Goal: Communication & Community: Share content

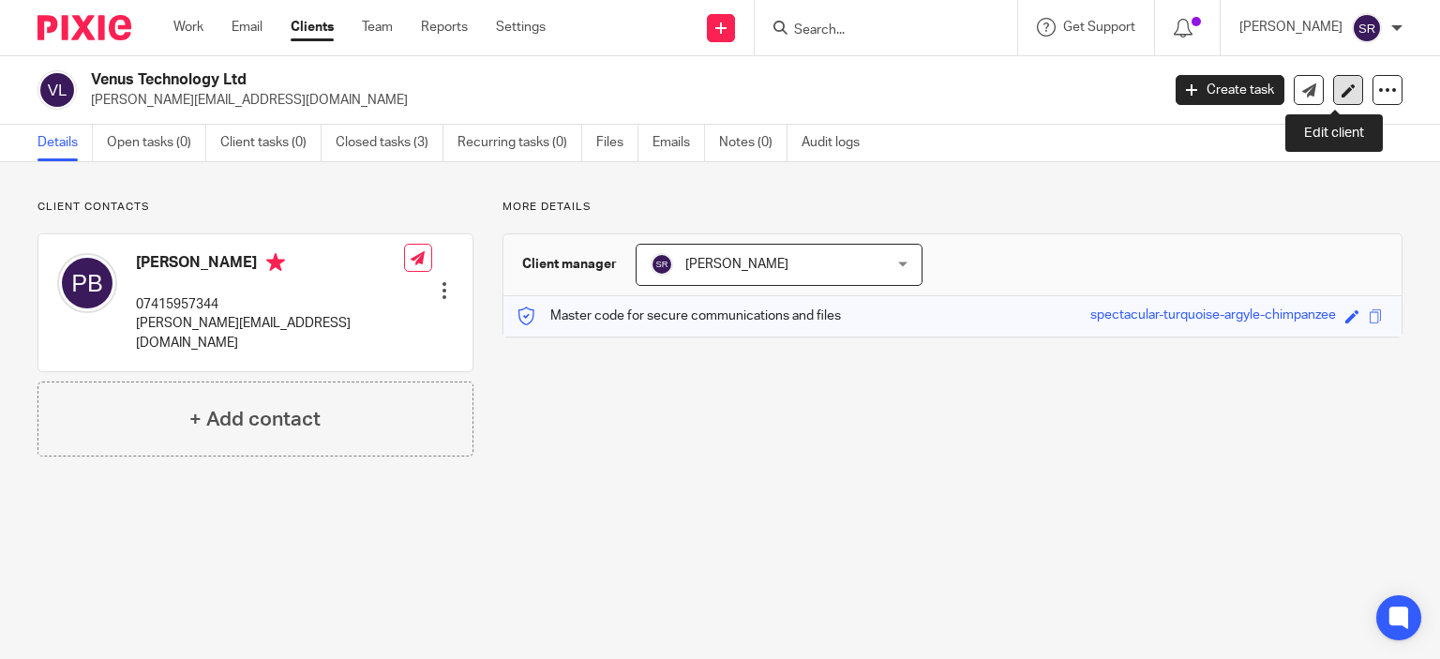
click at [1339, 82] on link at bounding box center [1348, 90] width 30 height 30
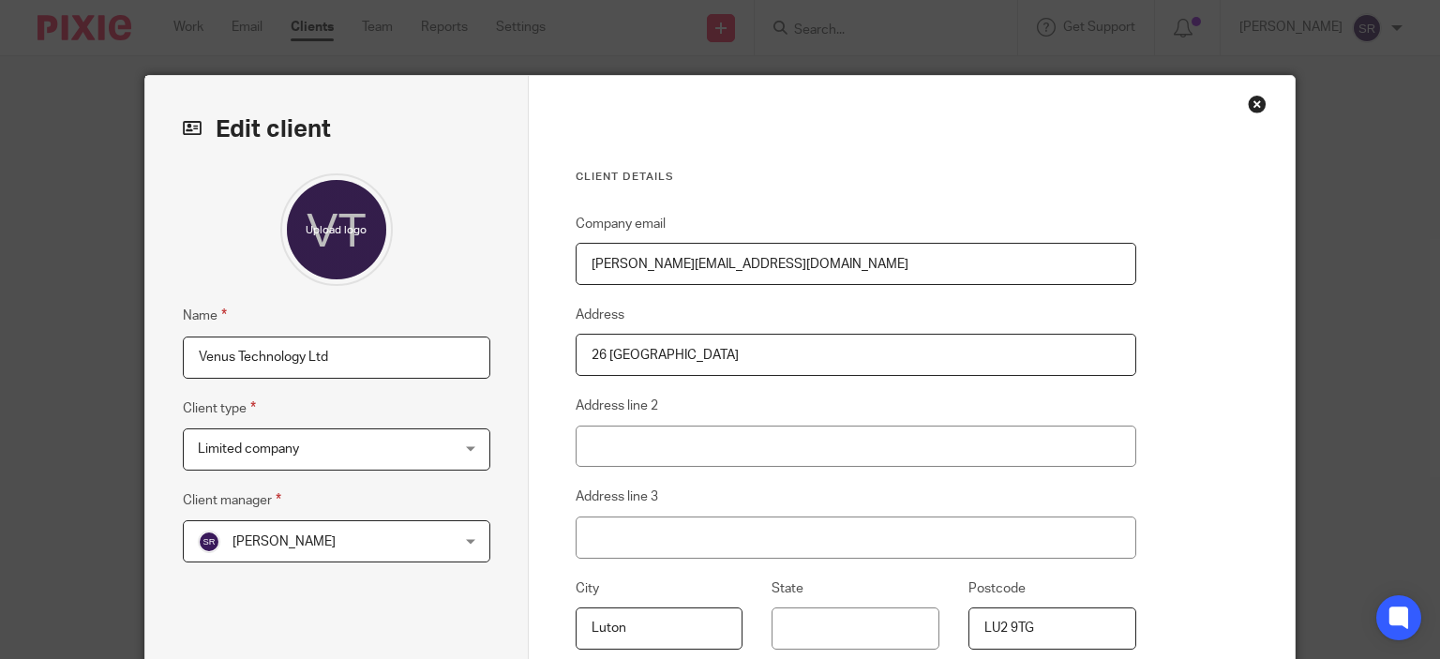
drag, startPoint x: 349, startPoint y: 359, endPoint x: 147, endPoint y: 359, distance: 201.5
click at [147, 359] on div "Edit client Name Venus Technology Ltd Client type Limited company Limited compa…" at bounding box center [336, 484] width 383 height 816
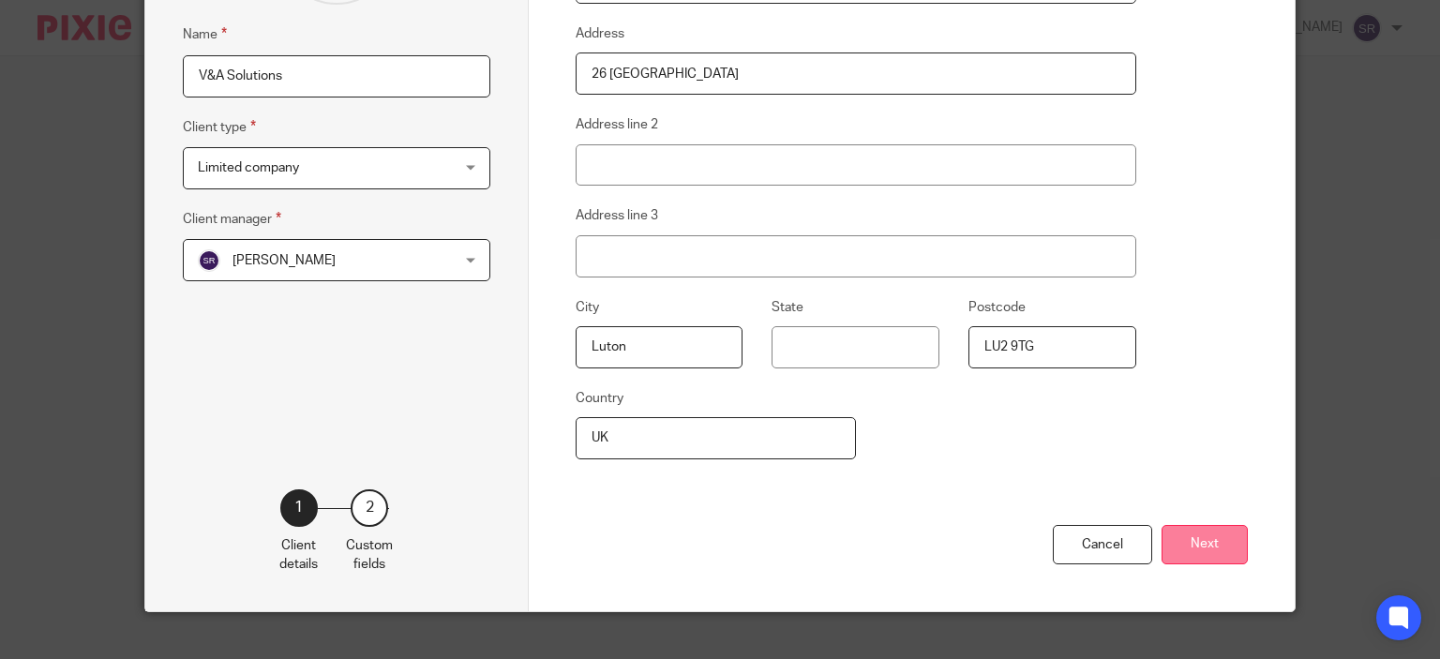
type input "V&A Solutions"
click at [1210, 540] on button "Next" at bounding box center [1204, 545] width 86 height 40
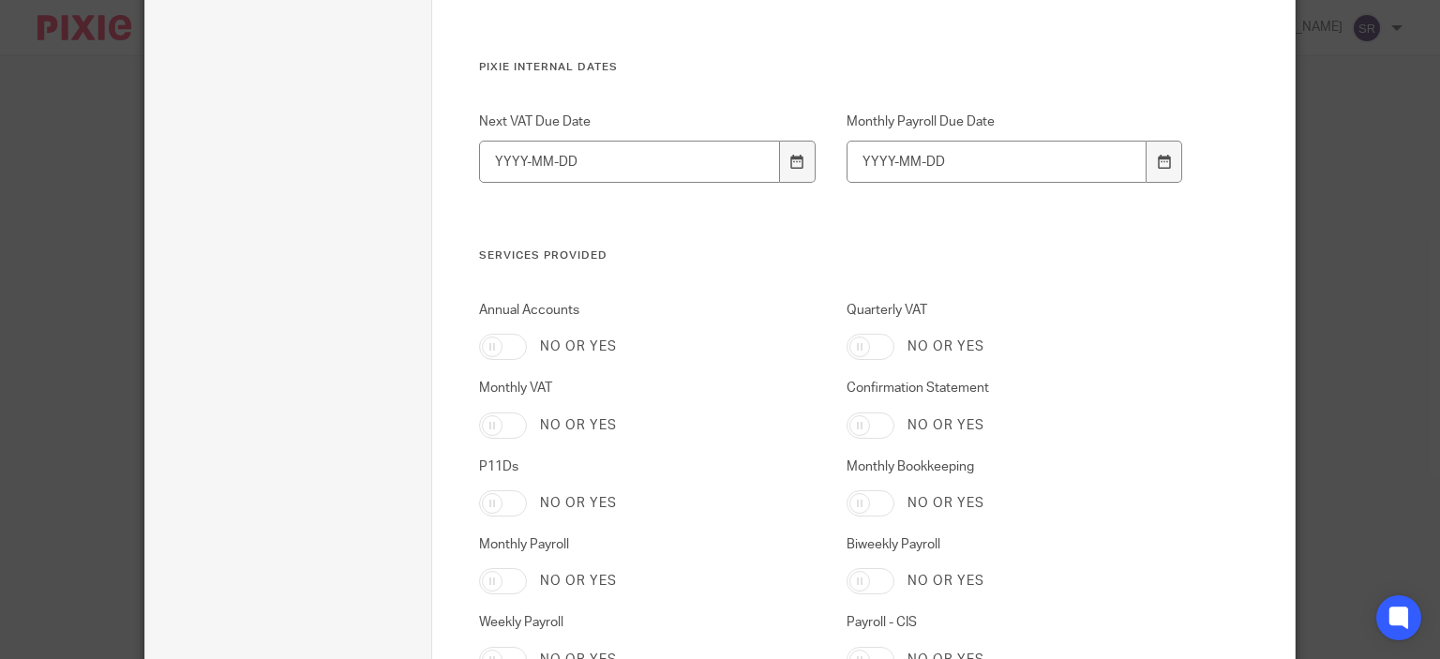
scroll to position [3179, 0]
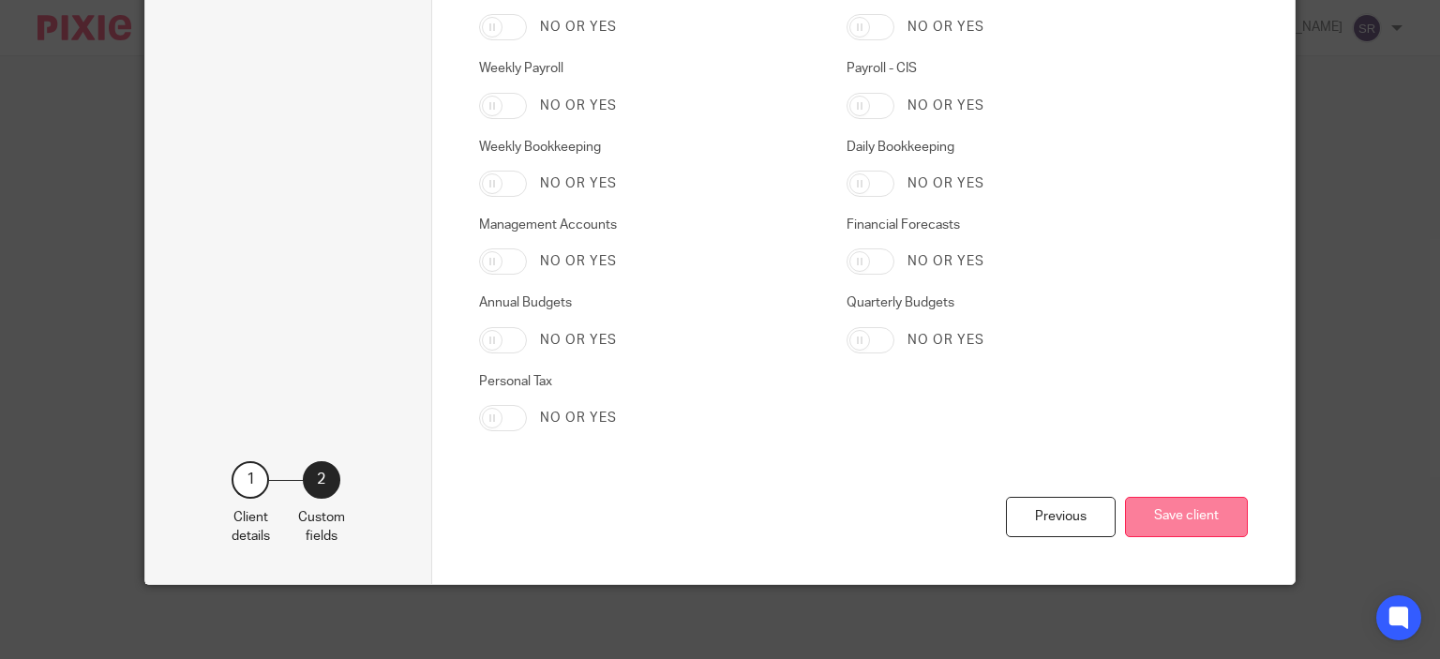
click at [1192, 519] on button "Save client" at bounding box center [1186, 517] width 123 height 40
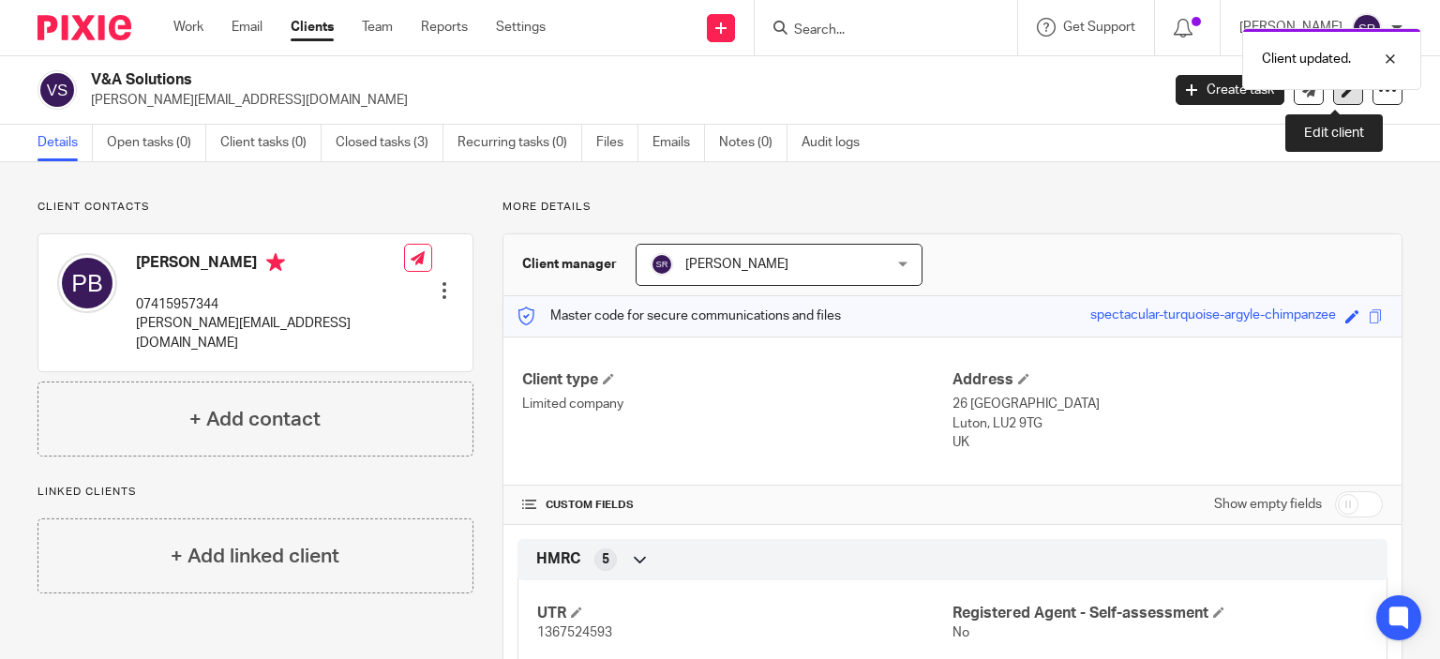
click at [1341, 95] on icon at bounding box center [1348, 90] width 14 height 14
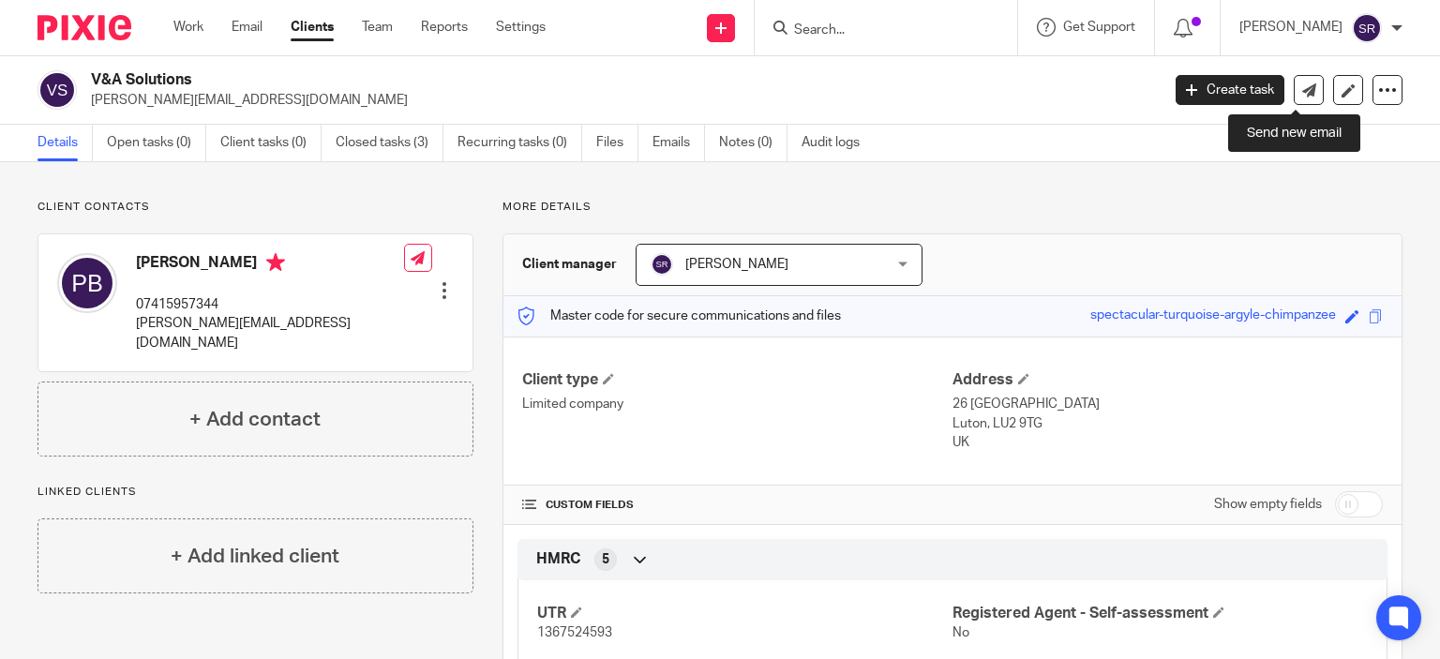
click at [1302, 85] on icon at bounding box center [1309, 90] width 14 height 14
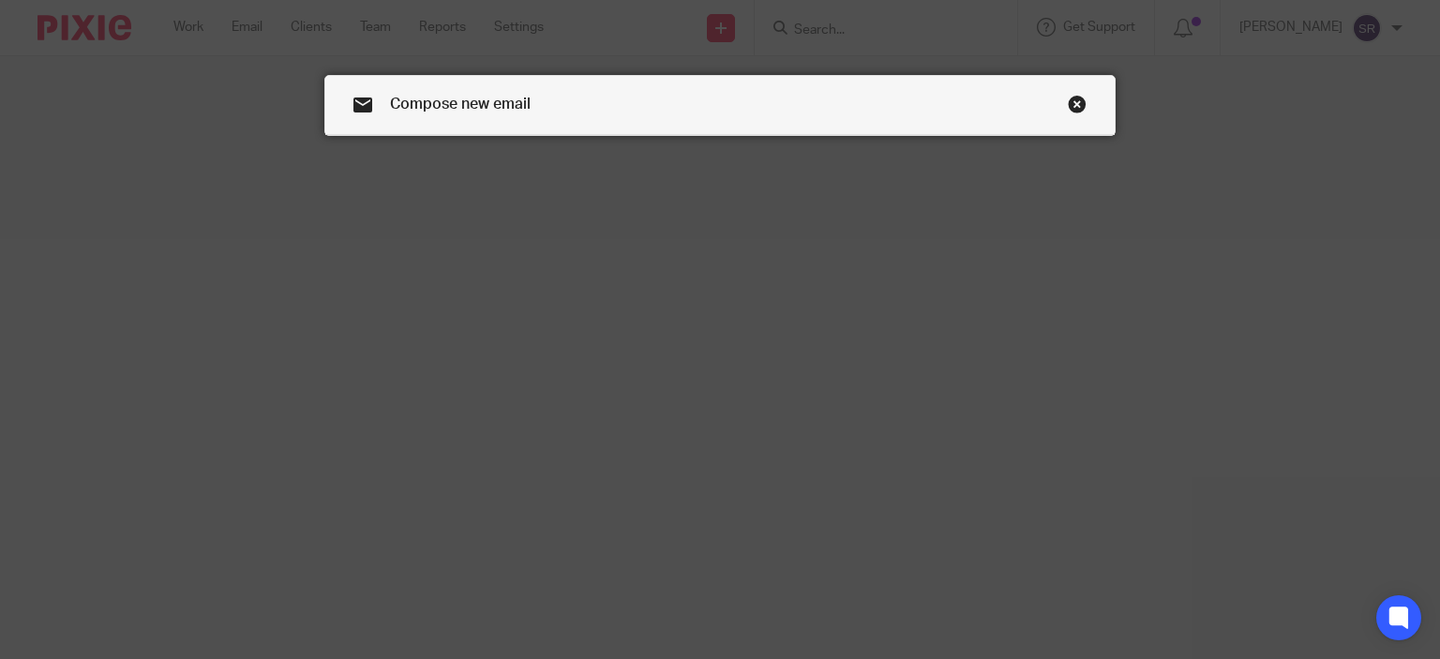
drag, startPoint x: 1069, startPoint y: 104, endPoint x: 1073, endPoint y: 85, distance: 19.3
click at [1069, 104] on link "Close this dialog window" at bounding box center [1077, 107] width 19 height 25
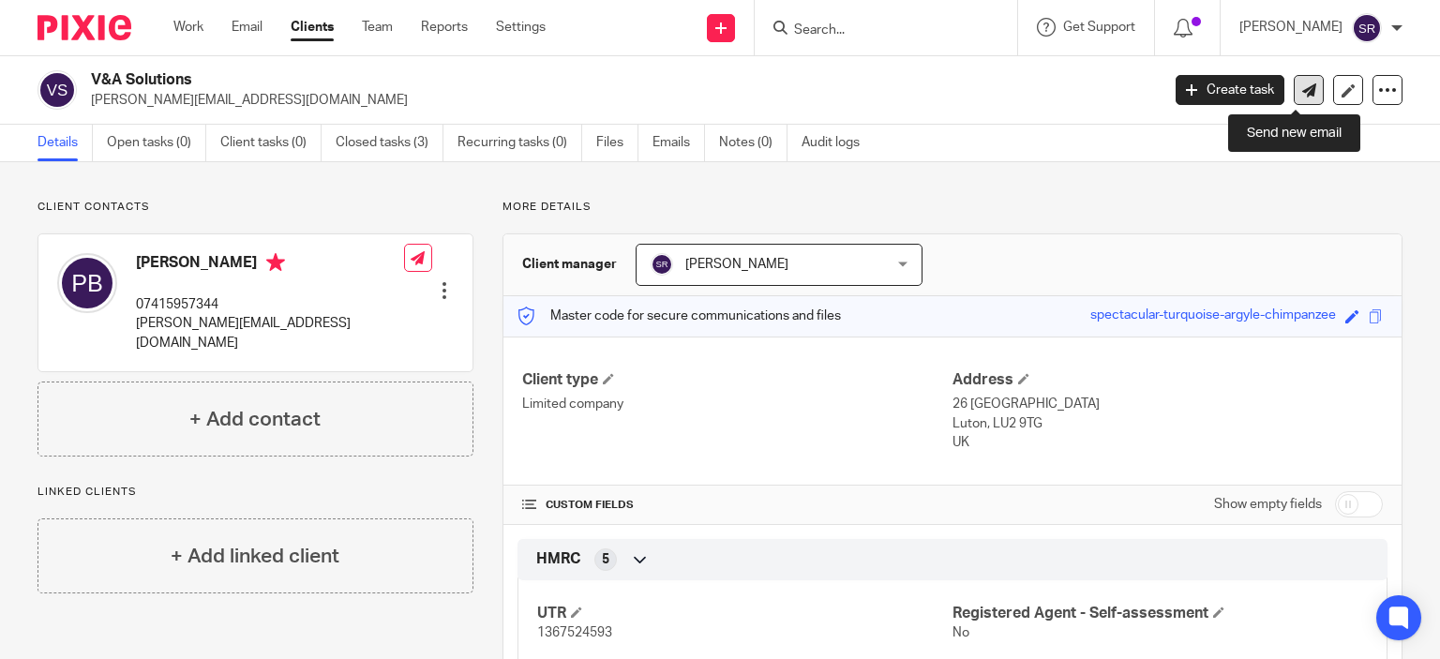
click at [1302, 84] on icon at bounding box center [1309, 90] width 14 height 14
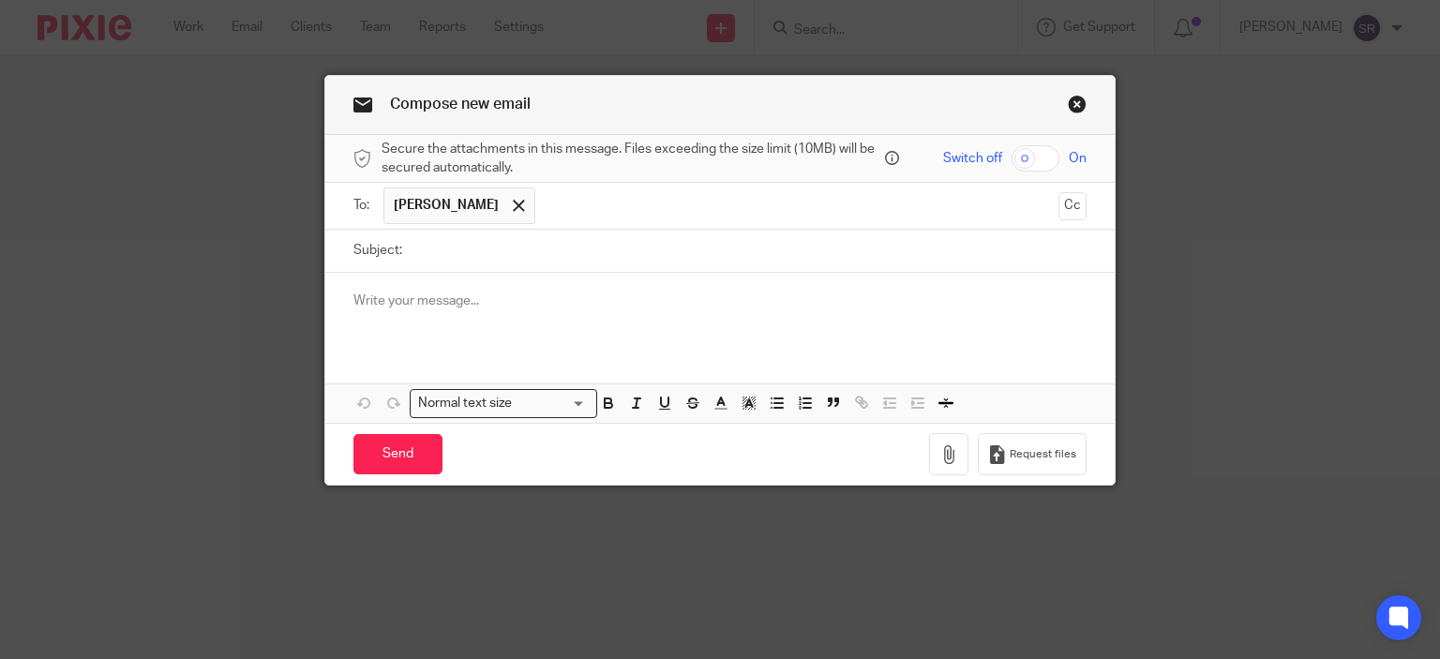
click at [526, 258] on input "Subject:" at bounding box center [750, 251] width 676 height 42
type input "End of year accounts"
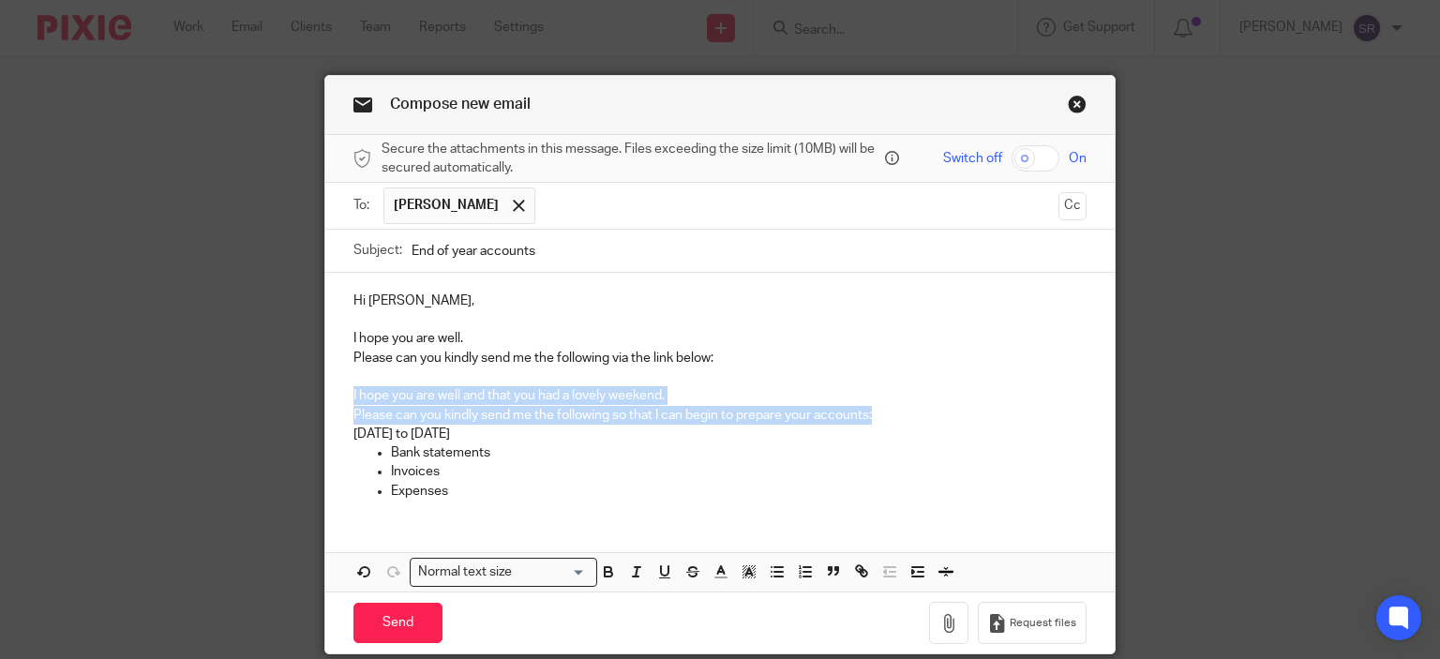
drag, startPoint x: 881, startPoint y: 419, endPoint x: 315, endPoint y: 397, distance: 566.6
click at [315, 397] on div "Compose new email Secure the attachments in this message. Files exceeding the s…" at bounding box center [720, 329] width 1440 height 659
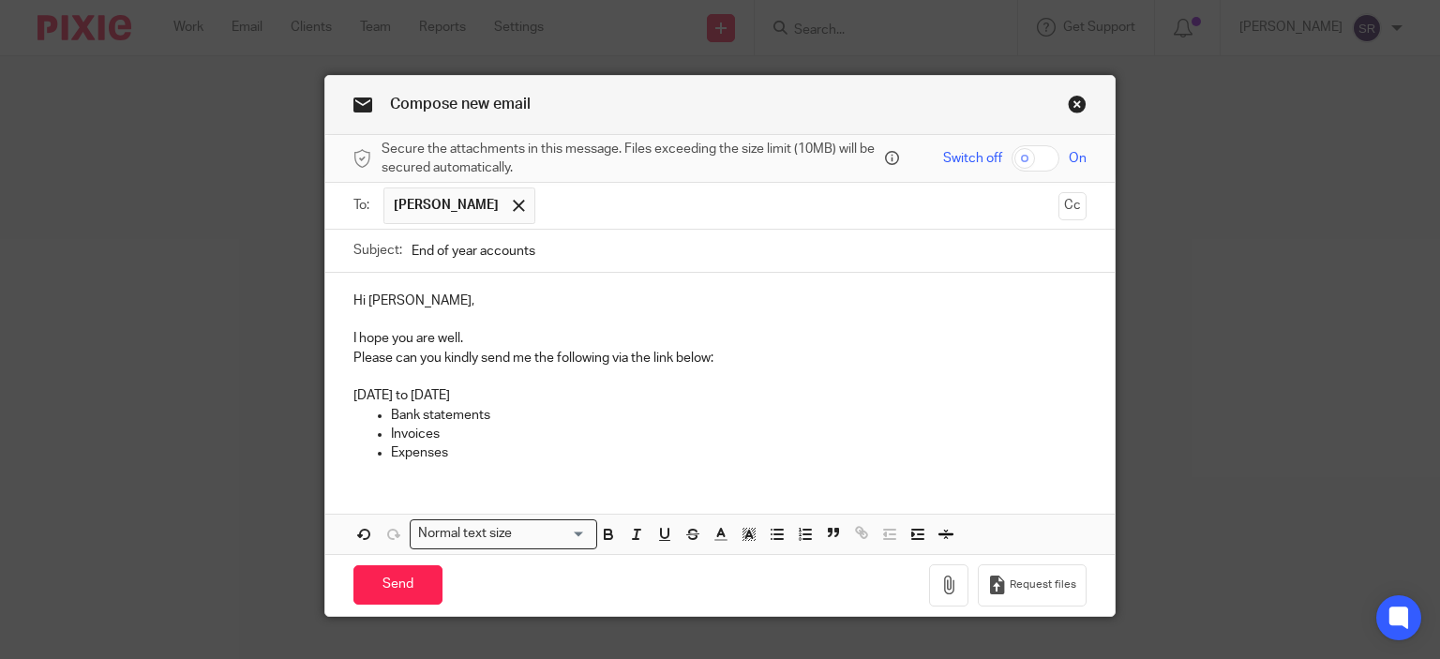
click at [506, 337] on p "I hope you are well." at bounding box center [720, 338] width 734 height 19
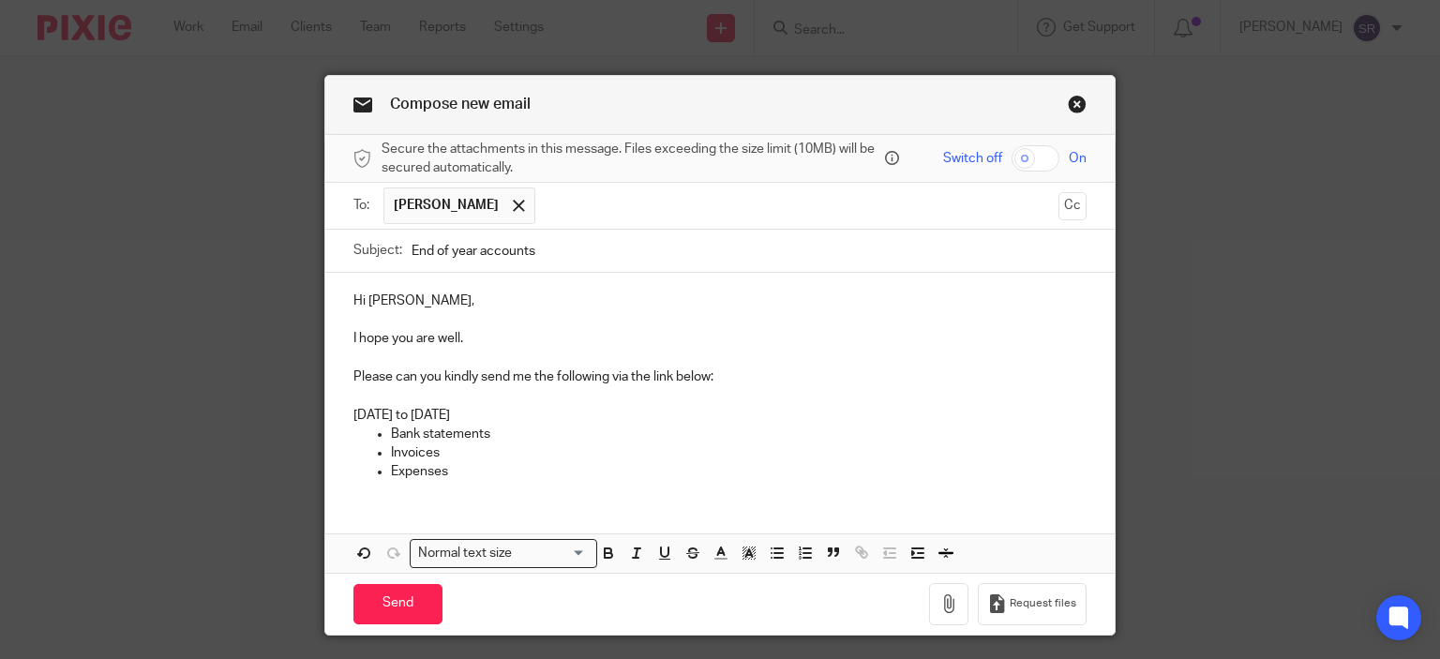
click at [500, 337] on p "I hope you are well." at bounding box center [720, 338] width 734 height 19
click at [343, 412] on div "Hi Paul, I hope you are well and that you had a lovely weekend. Please can you …" at bounding box center [720, 384] width 790 height 223
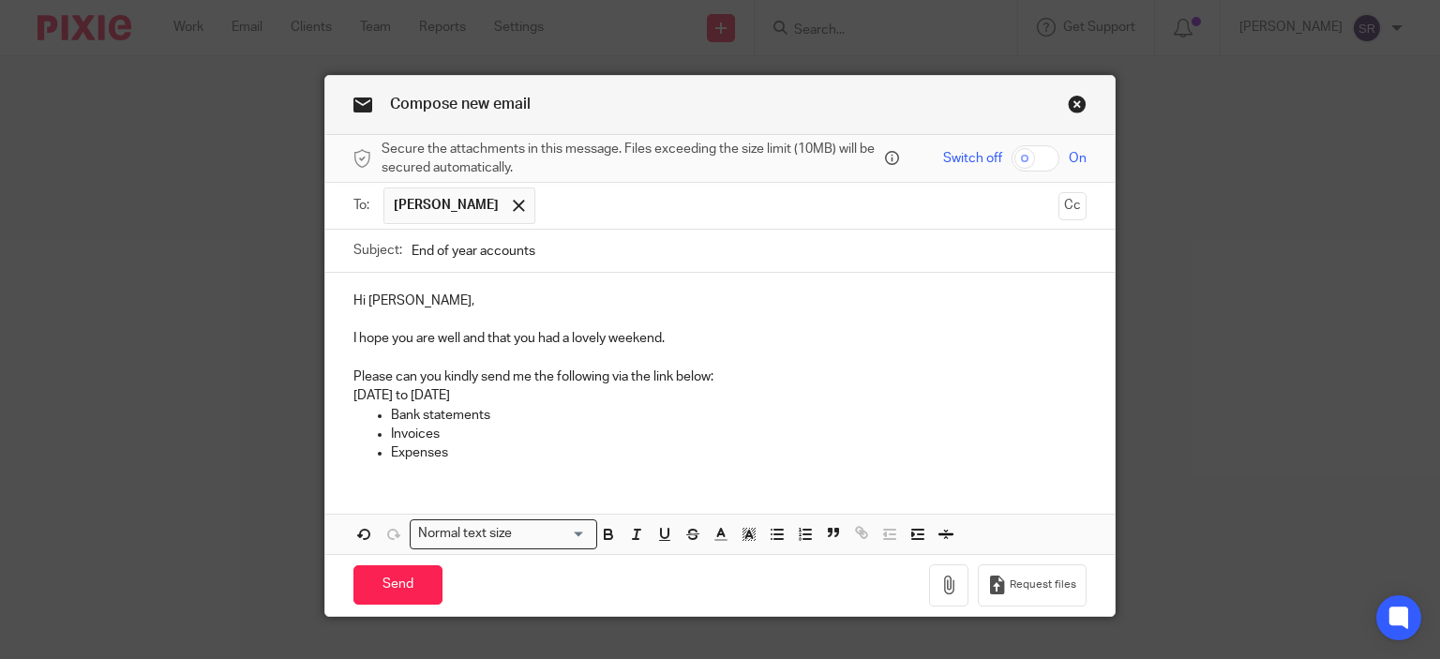
scroll to position [30, 0]
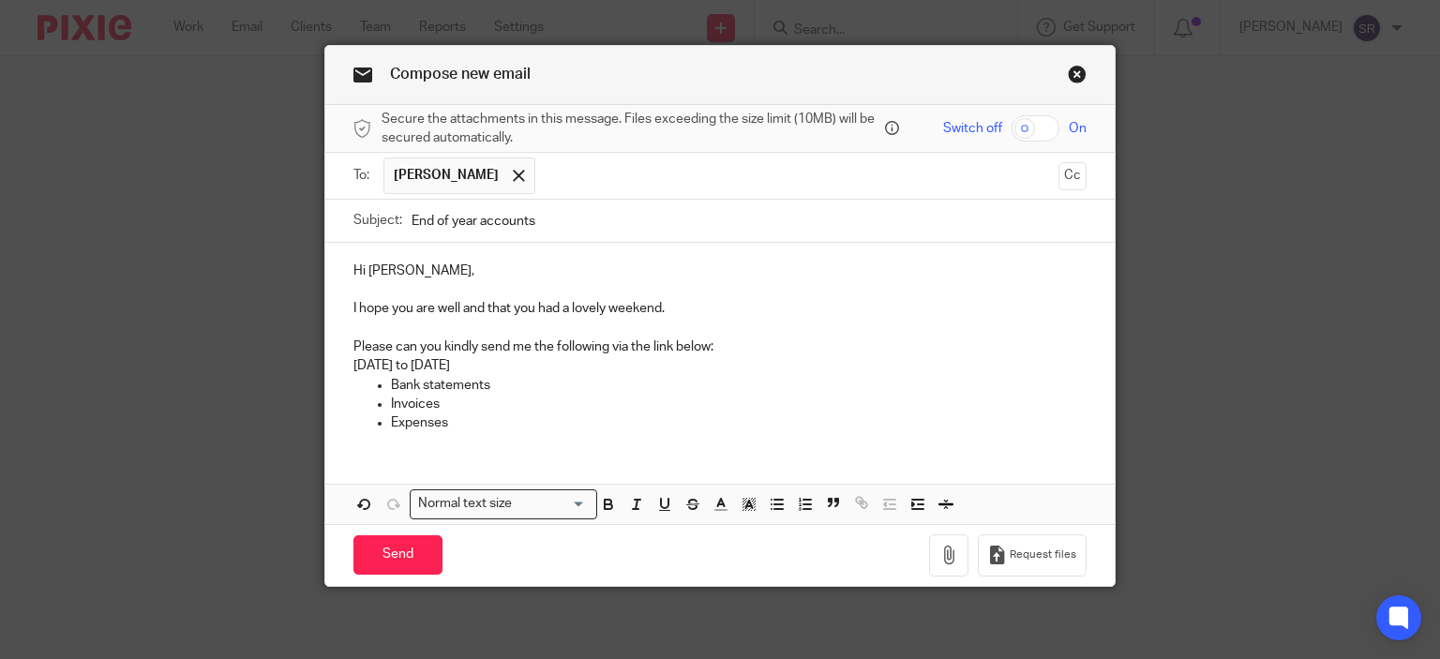
click at [472, 434] on div "Hi Paul, I hope you are well and that you had a lovely weekend. Please can you …" at bounding box center [720, 344] width 790 height 203
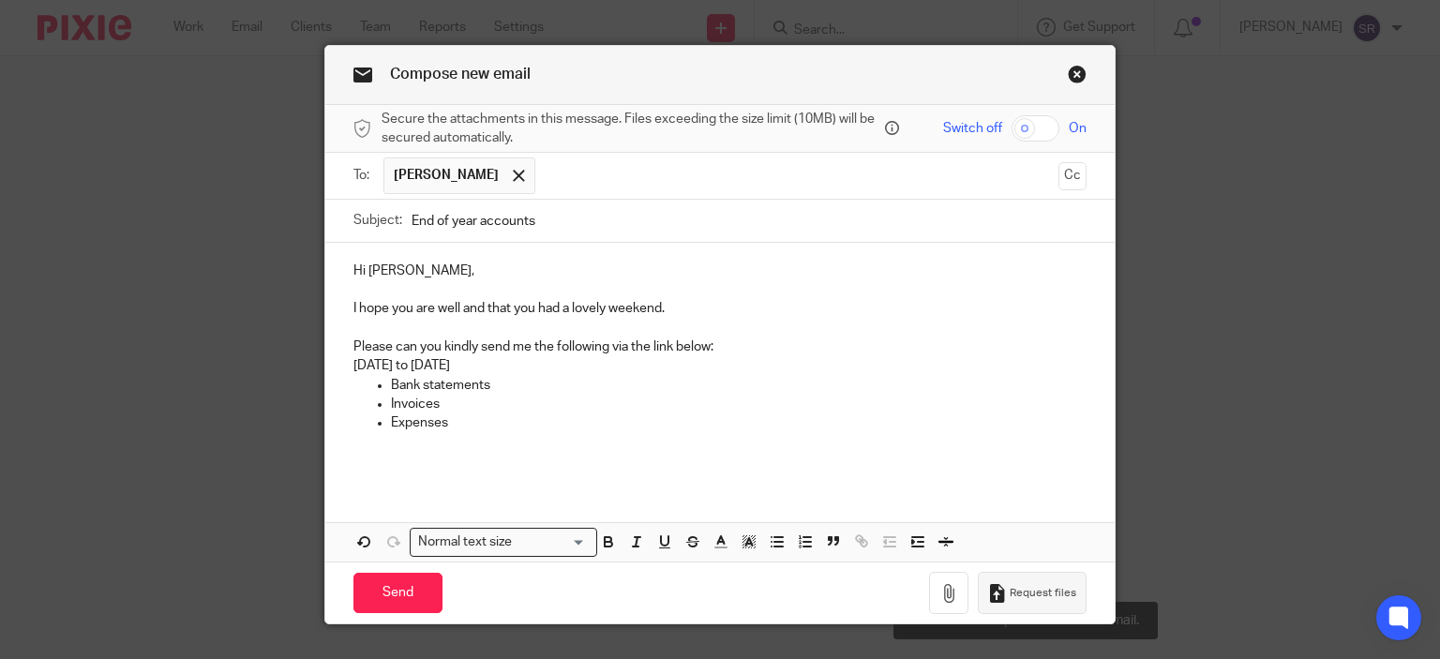
click at [1034, 588] on span "Request files" at bounding box center [1043, 593] width 67 height 15
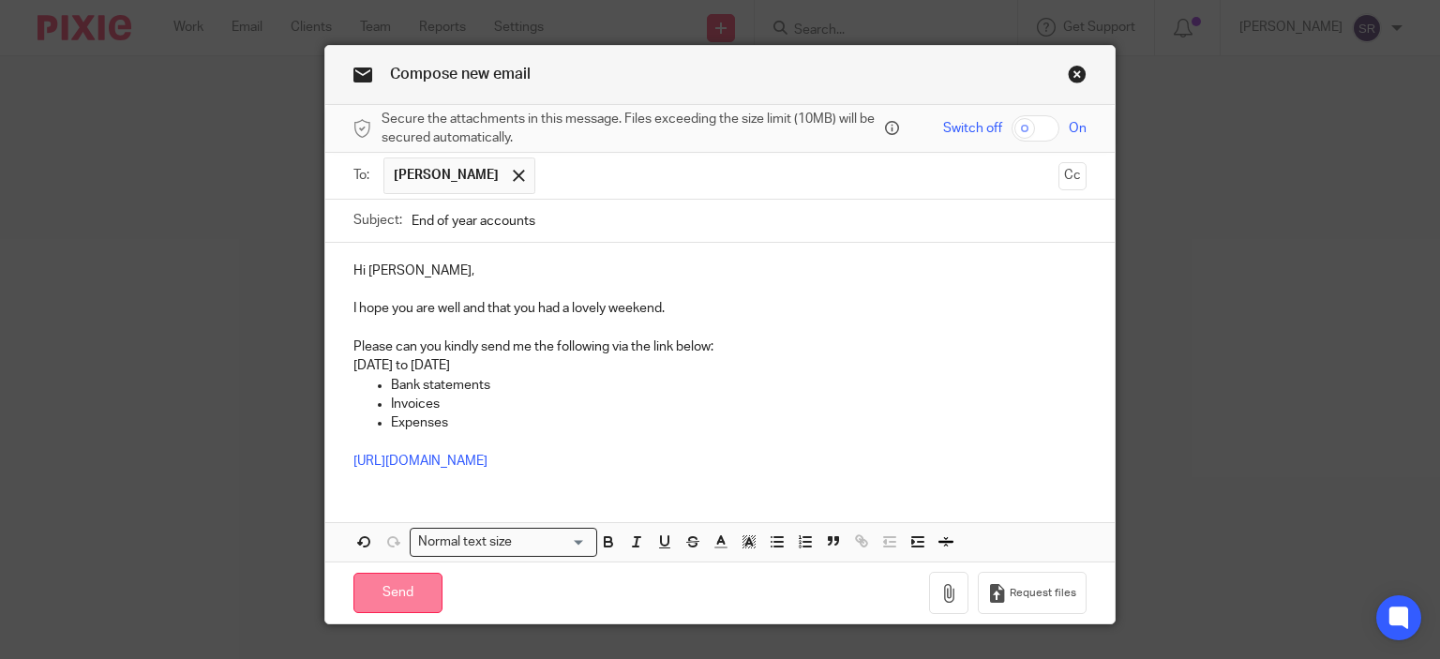
click at [376, 597] on input "Send" at bounding box center [397, 593] width 89 height 40
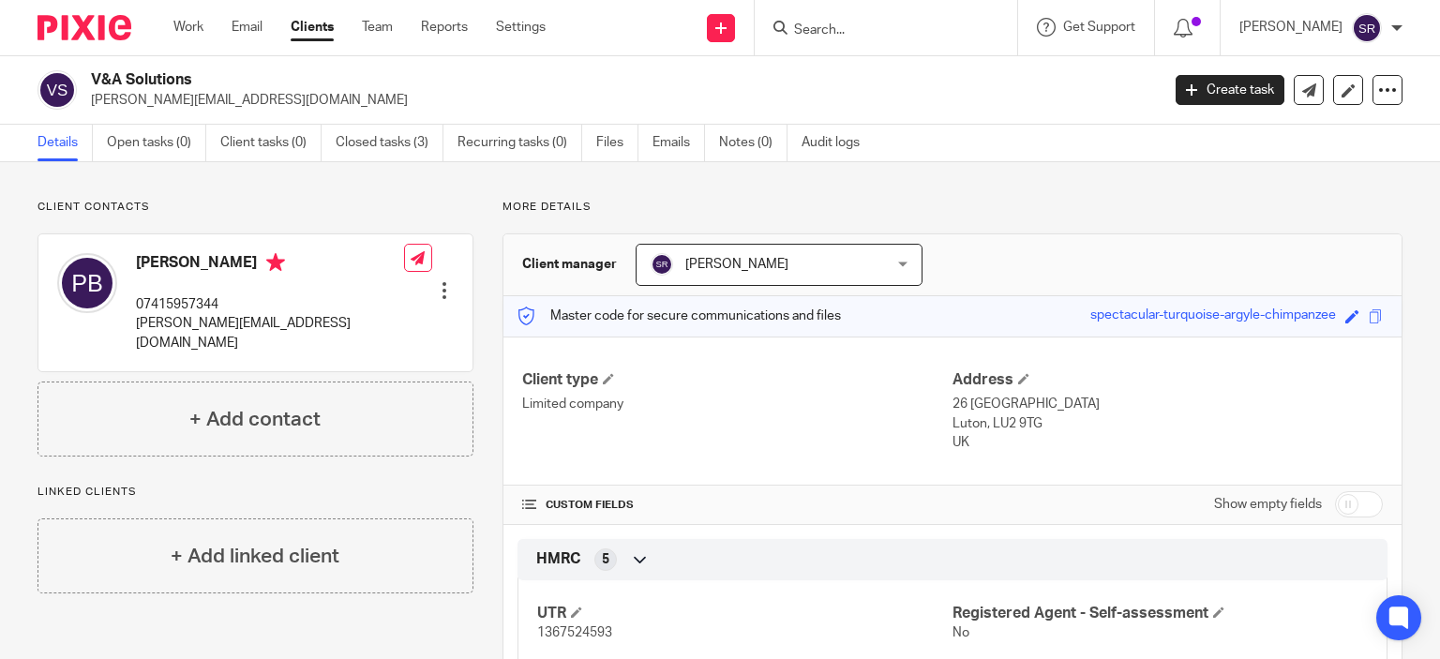
click at [321, 24] on link "Clients" at bounding box center [312, 27] width 43 height 19
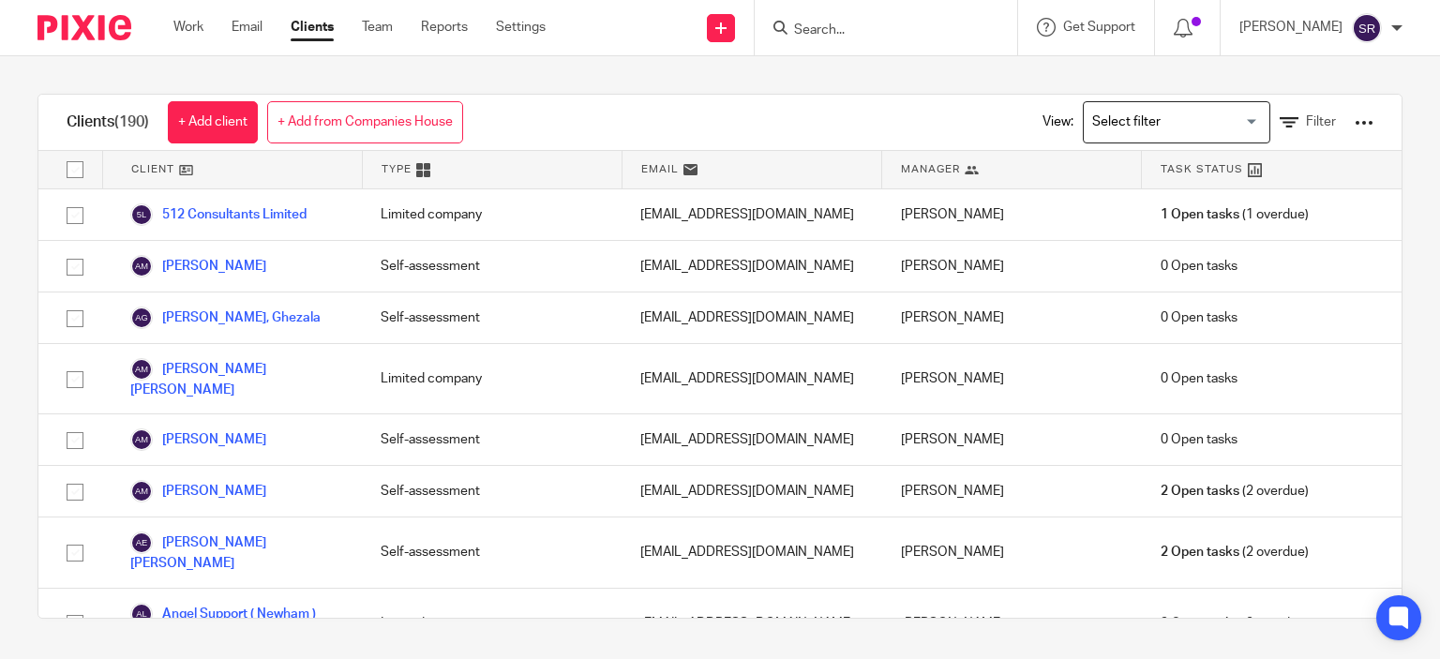
click at [873, 29] on input "Search" at bounding box center [876, 30] width 169 height 17
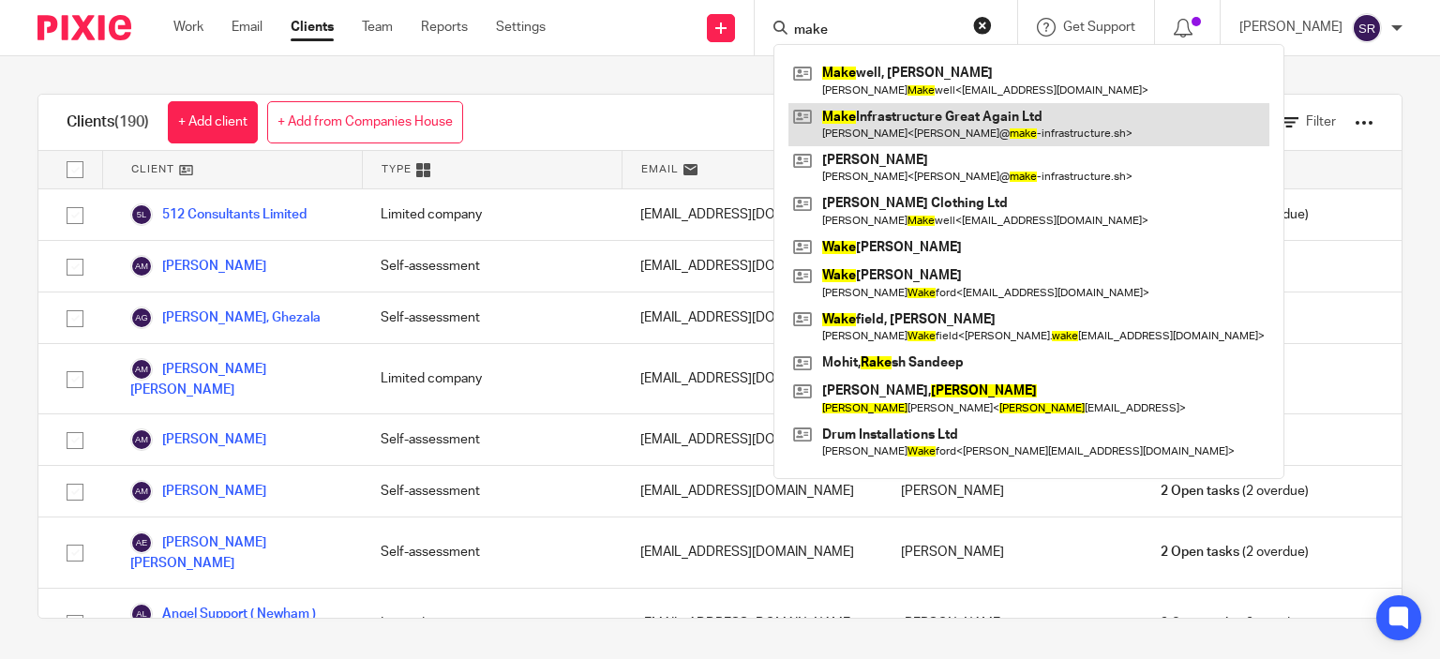
type input "make"
click at [905, 120] on link at bounding box center [1028, 124] width 481 height 43
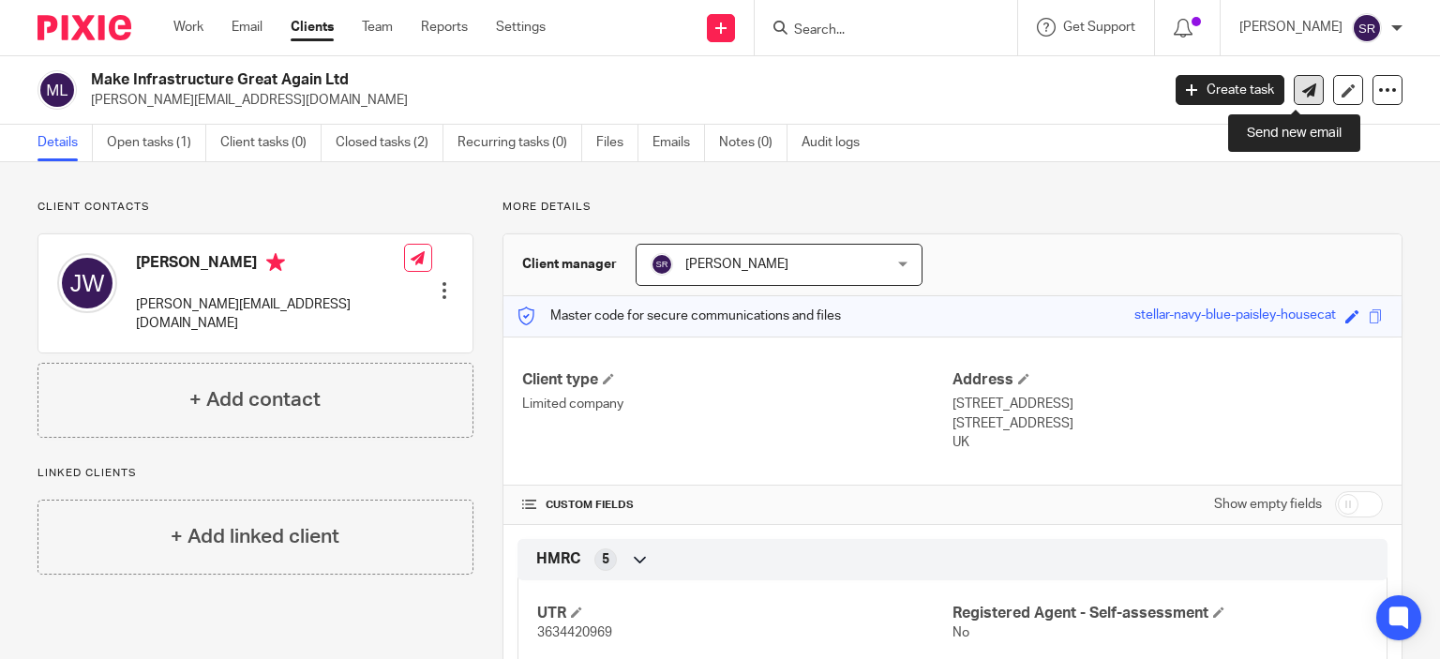
click at [1302, 92] on icon at bounding box center [1309, 90] width 14 height 14
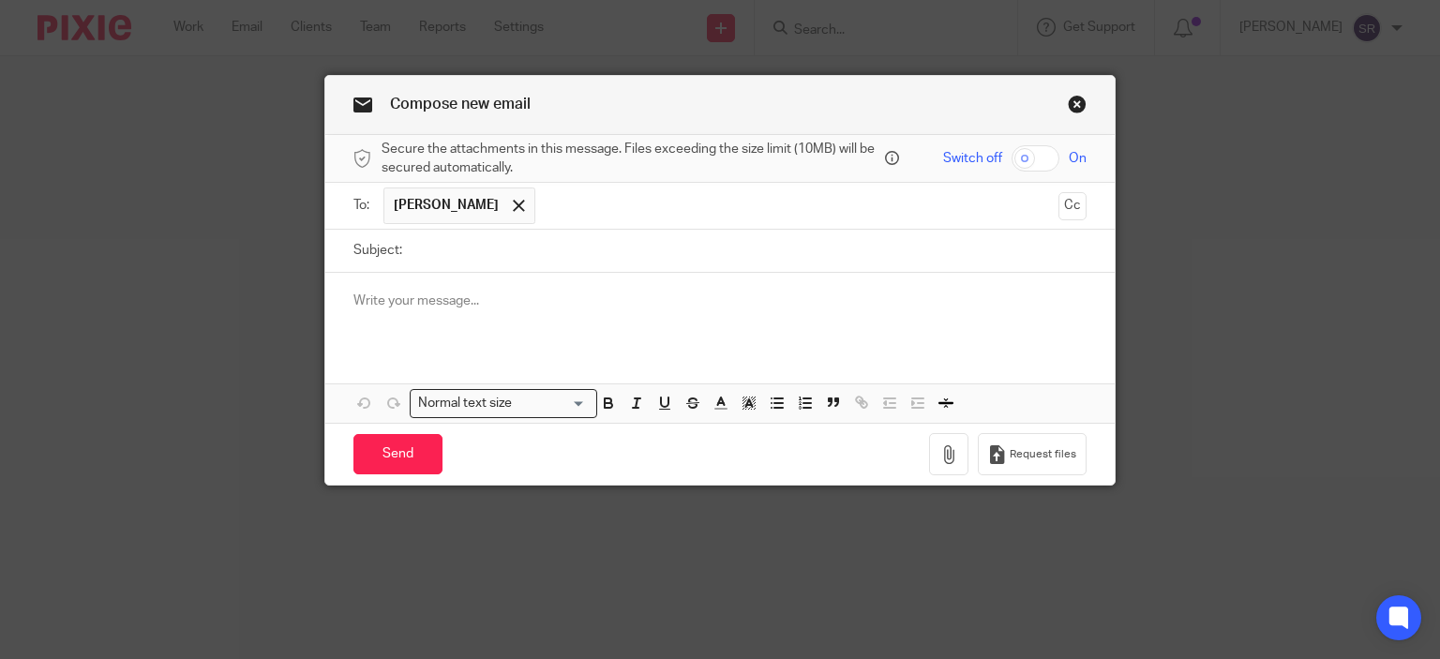
click at [477, 268] on input "Subject:" at bounding box center [750, 251] width 676 height 42
type input "End of year accounts"
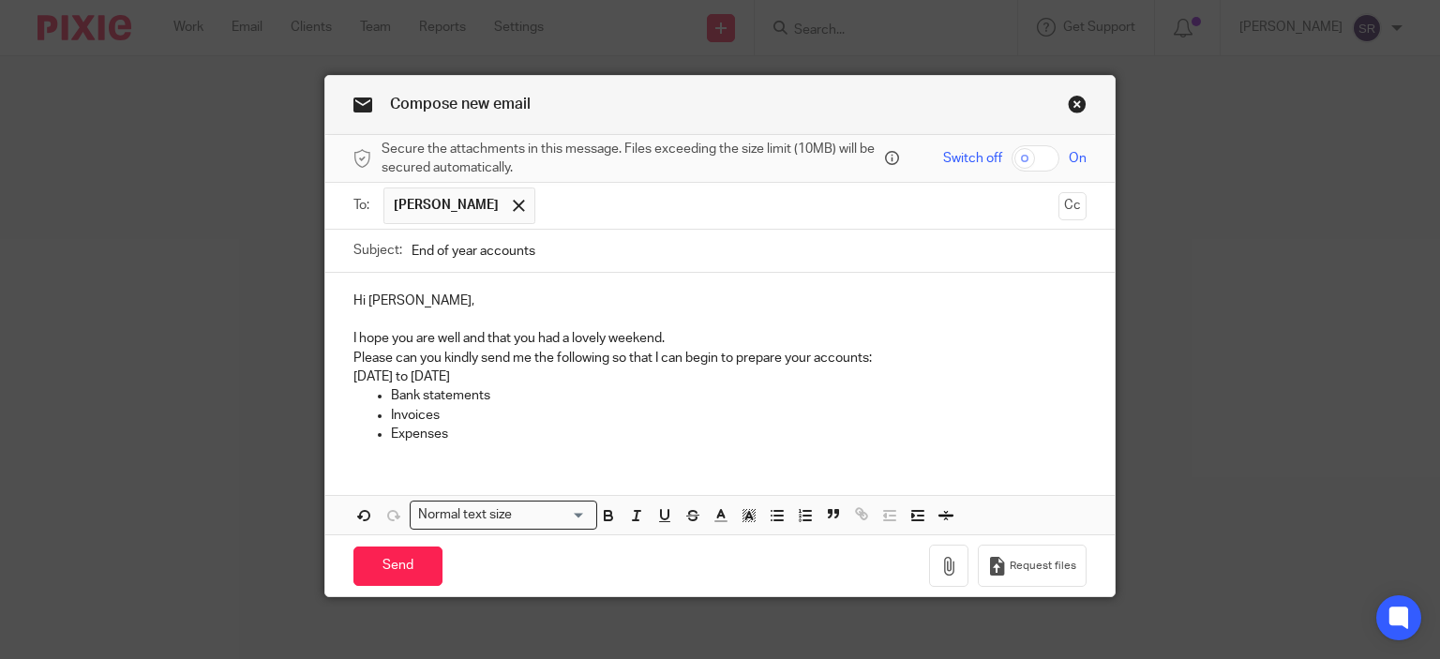
click at [683, 325] on p at bounding box center [720, 319] width 734 height 19
click at [681, 339] on p "I hope you are well and that you had a lovely weekend." at bounding box center [720, 338] width 734 height 19
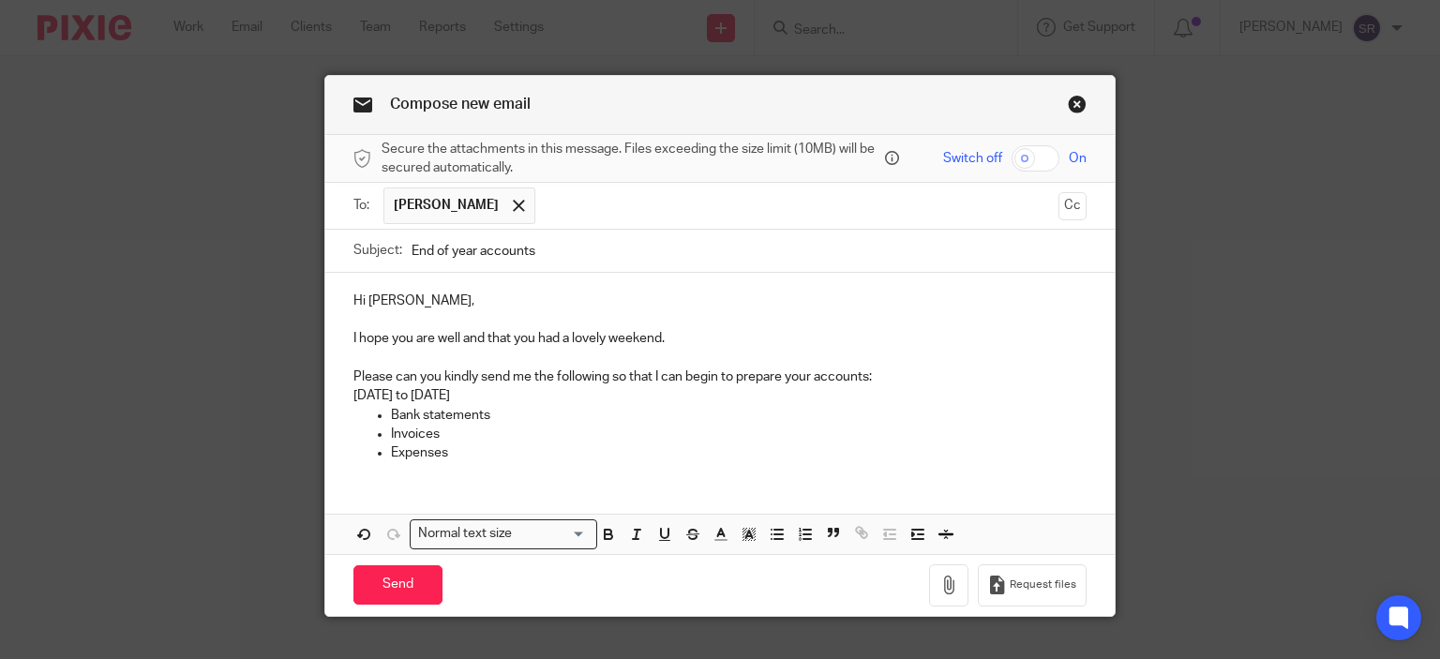
click at [506, 438] on p "Invoices" at bounding box center [739, 434] width 696 height 19
click at [503, 455] on p "Expenses" at bounding box center [739, 452] width 696 height 19
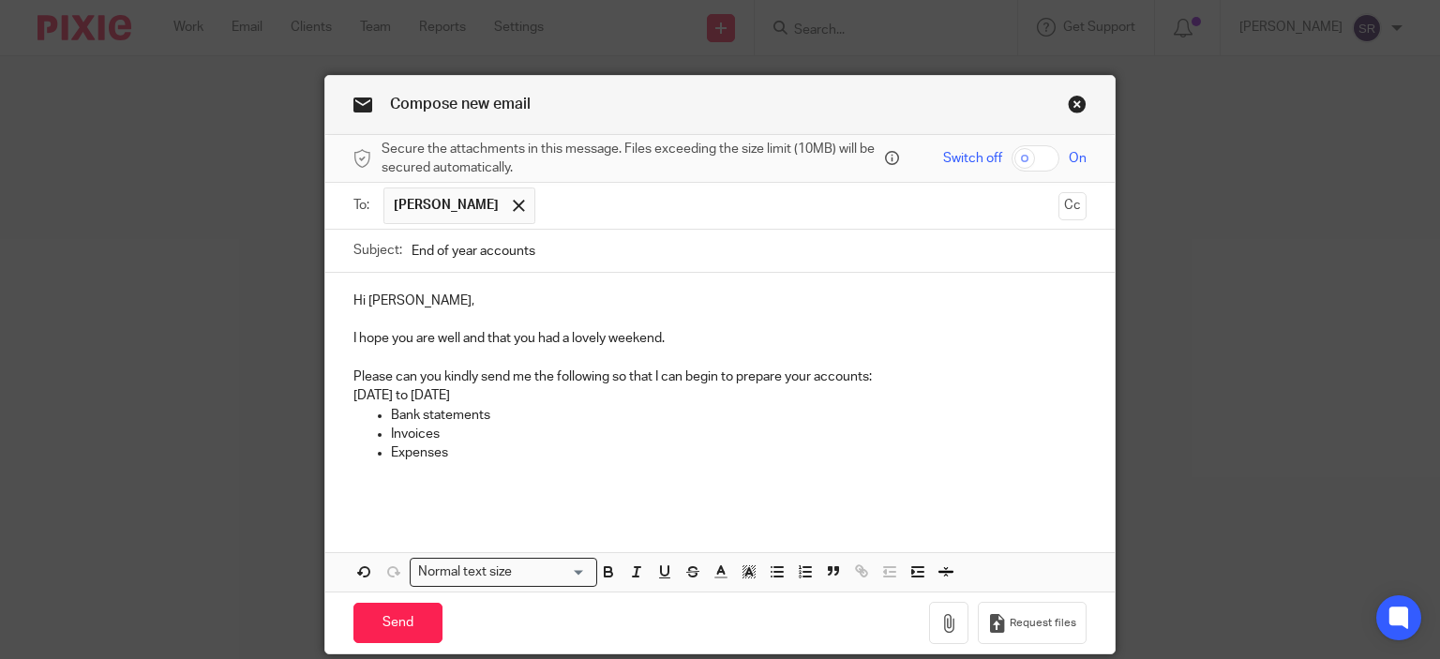
click at [599, 378] on p "Please can you kindly send me the following so that I can begin to prepare your…" at bounding box center [720, 376] width 734 height 19
click at [607, 375] on p "Please can you kindly send me the following so that I can begin to prepare your…" at bounding box center [720, 376] width 734 height 19
click at [356, 394] on p "[DATE] to [DATE]" at bounding box center [720, 395] width 734 height 19
click at [376, 392] on p "[DATE] to [DATE]" at bounding box center [720, 395] width 734 height 19
click at [466, 471] on p at bounding box center [720, 471] width 734 height 19
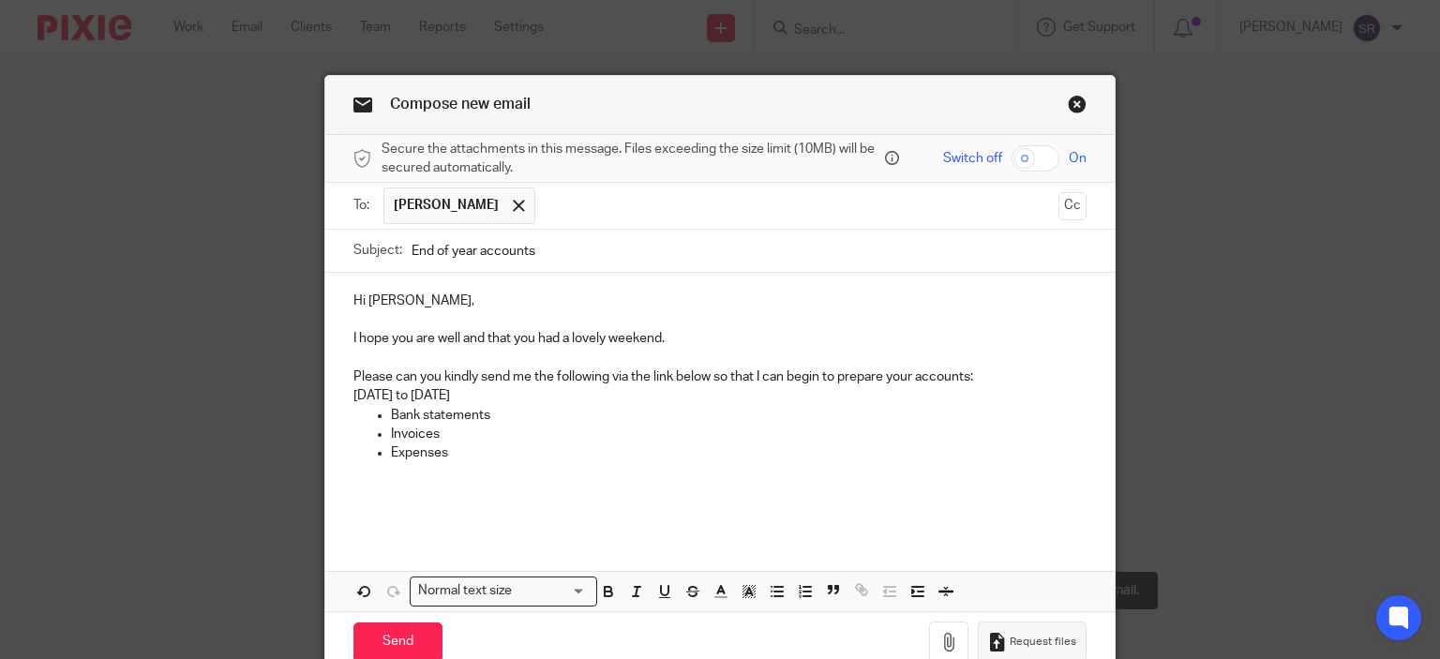
click at [1005, 631] on button "Request files" at bounding box center [1032, 642] width 109 height 42
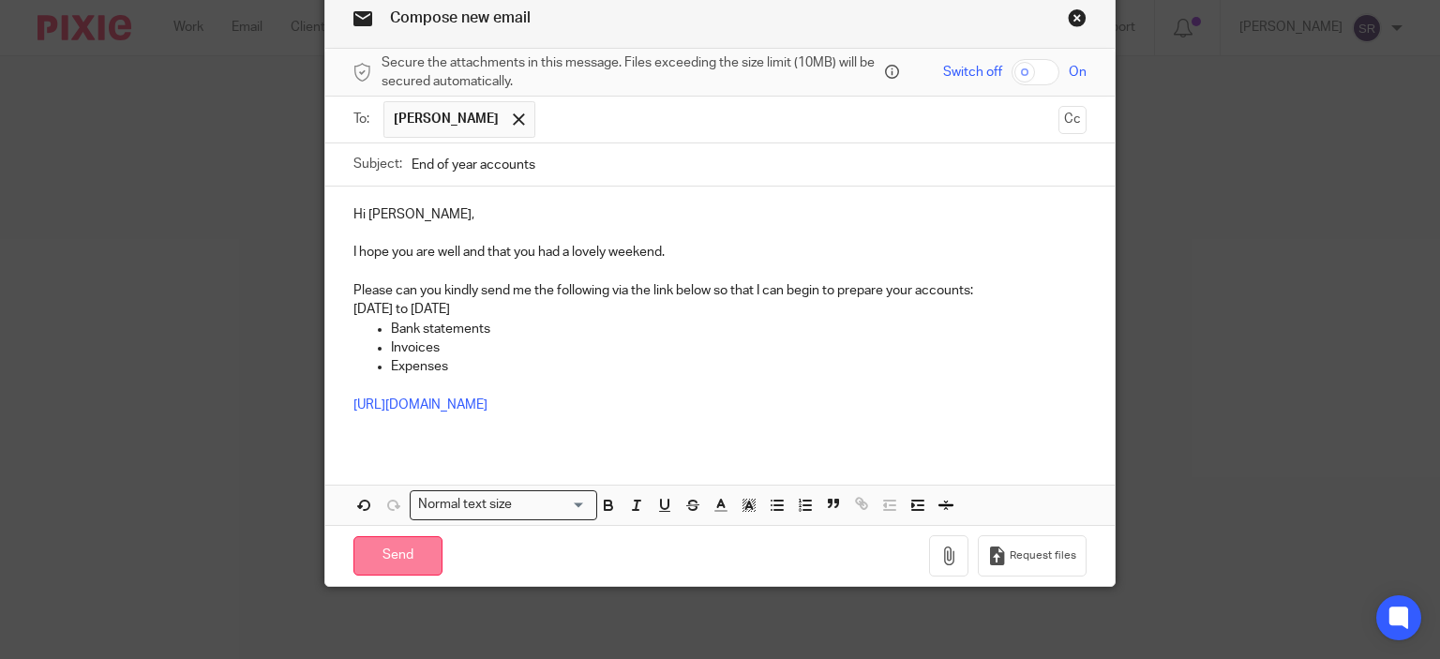
click at [396, 559] on input "Send" at bounding box center [397, 556] width 89 height 40
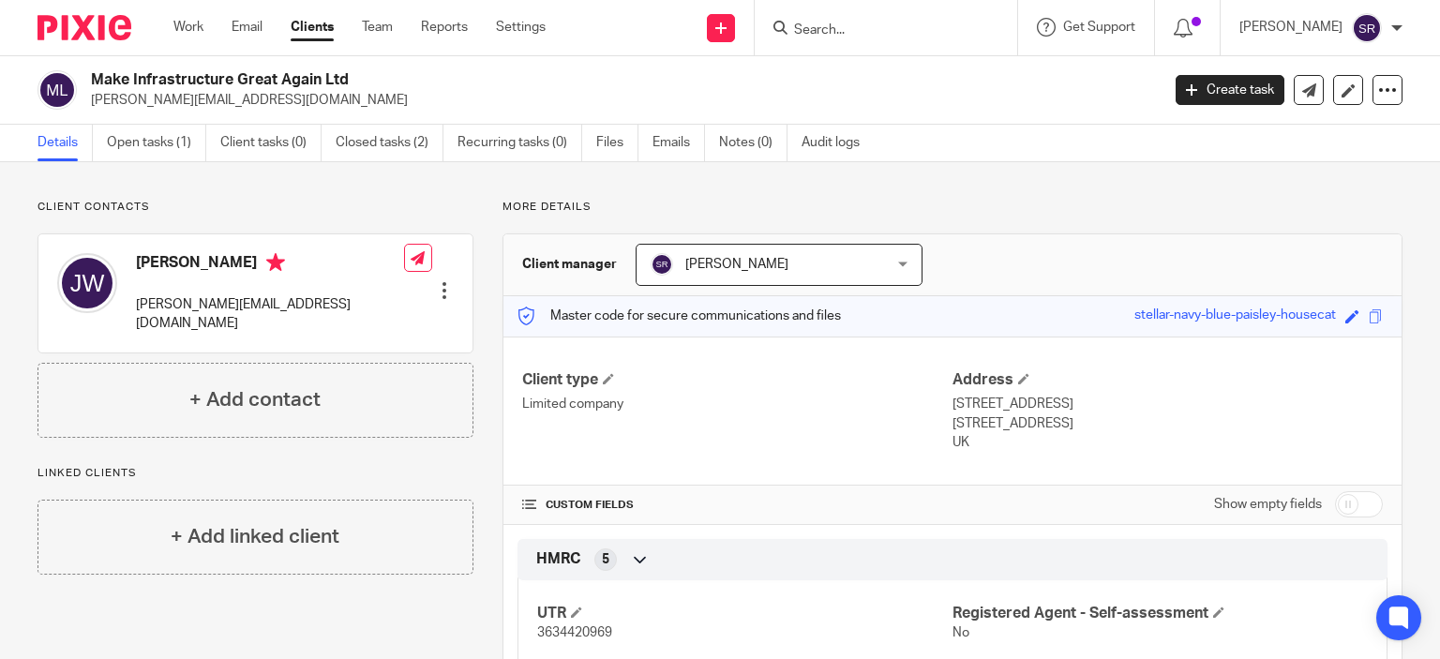
click at [862, 35] on input "Search" at bounding box center [876, 30] width 169 height 17
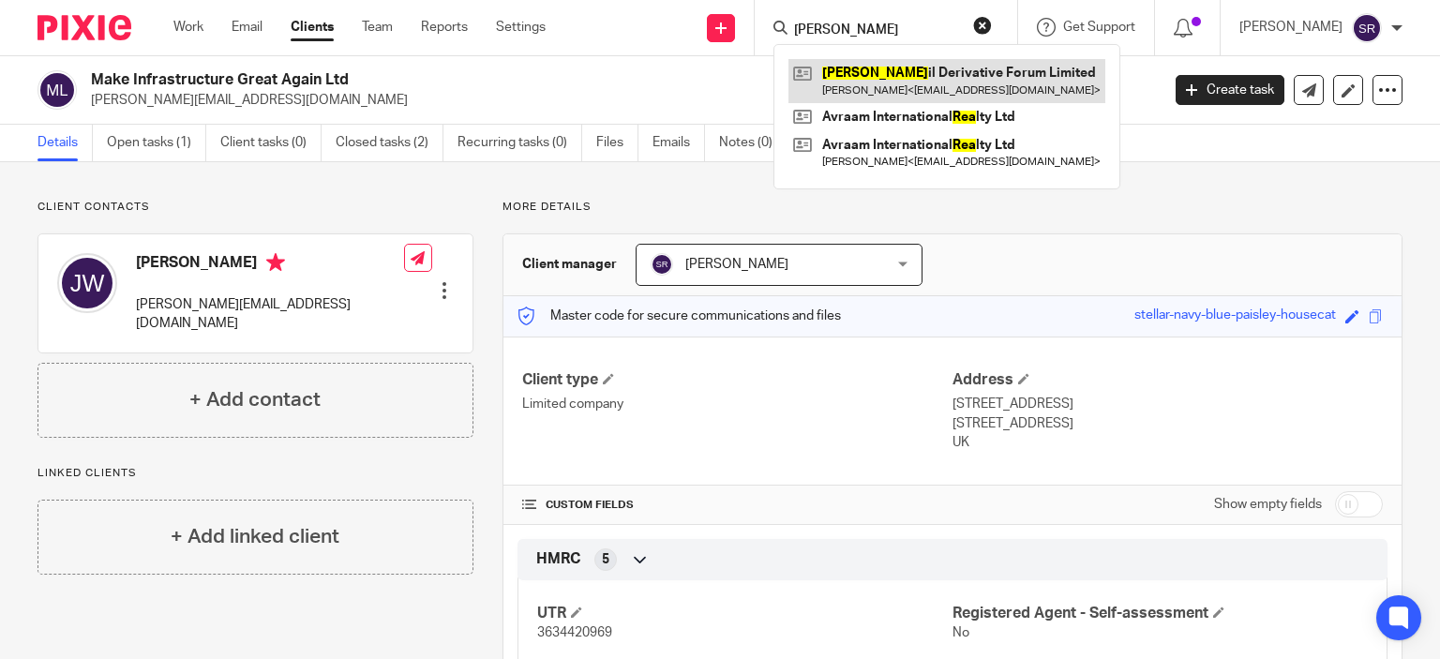
type input "[PERSON_NAME]"
click at [905, 93] on link at bounding box center [946, 80] width 317 height 43
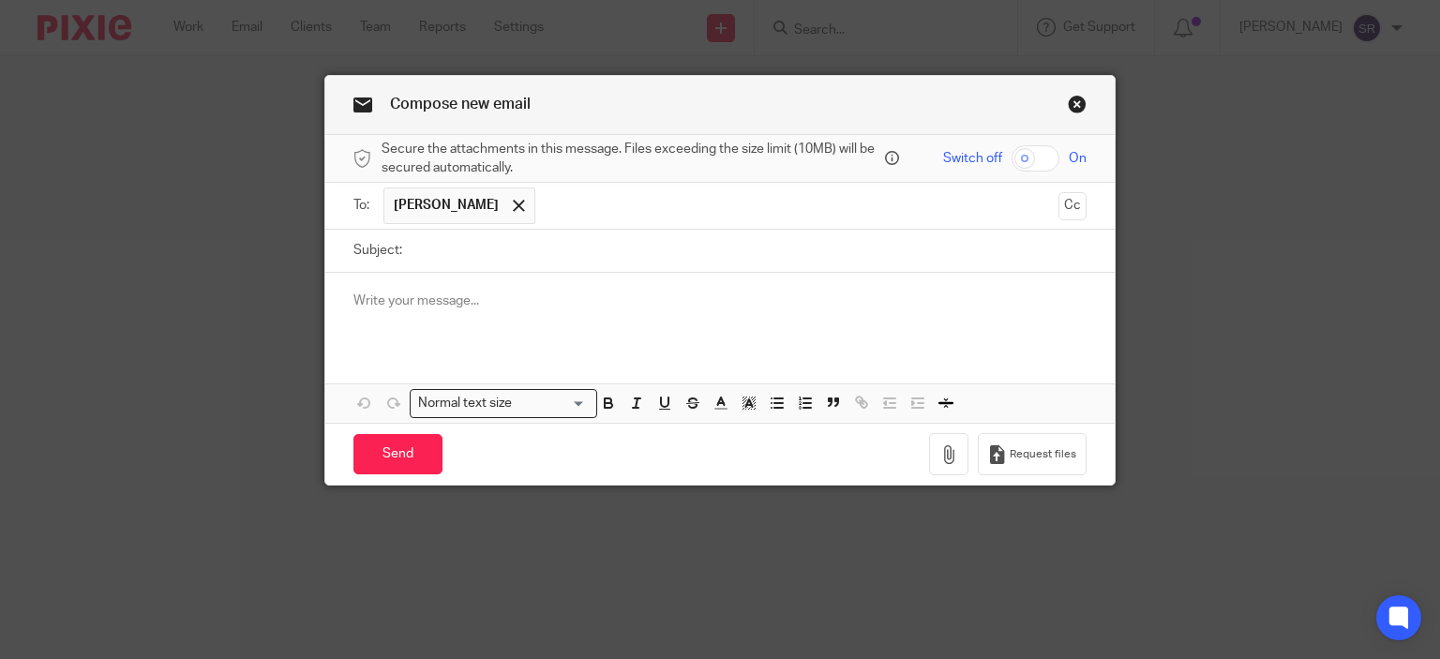
click at [469, 252] on input "Subject:" at bounding box center [750, 251] width 676 height 42
type input "End of year accounts"
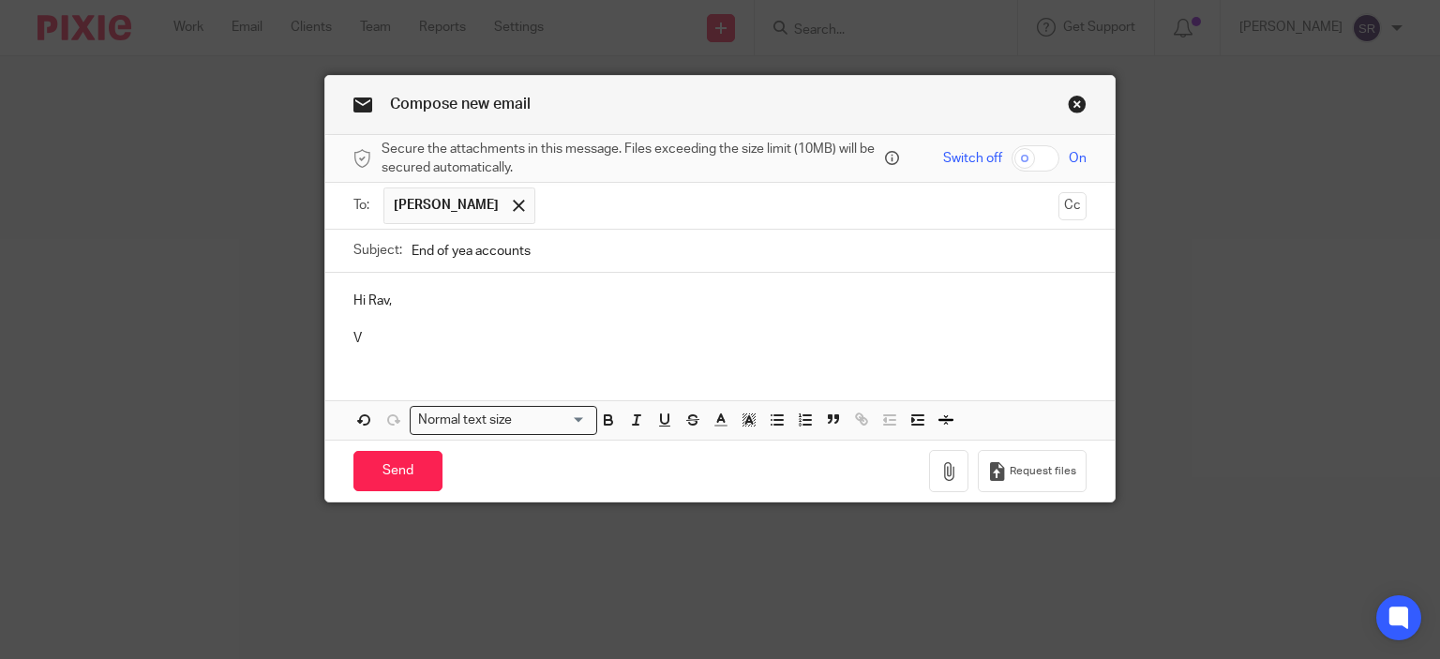
click at [469, 251] on input "End of yea accounts" at bounding box center [750, 251] width 676 height 42
paste input "I hope you are well and that you had a lovely weekend. Please can you kindly se…"
type input "End of year accounts"
click at [390, 338] on p "V" at bounding box center [720, 338] width 734 height 19
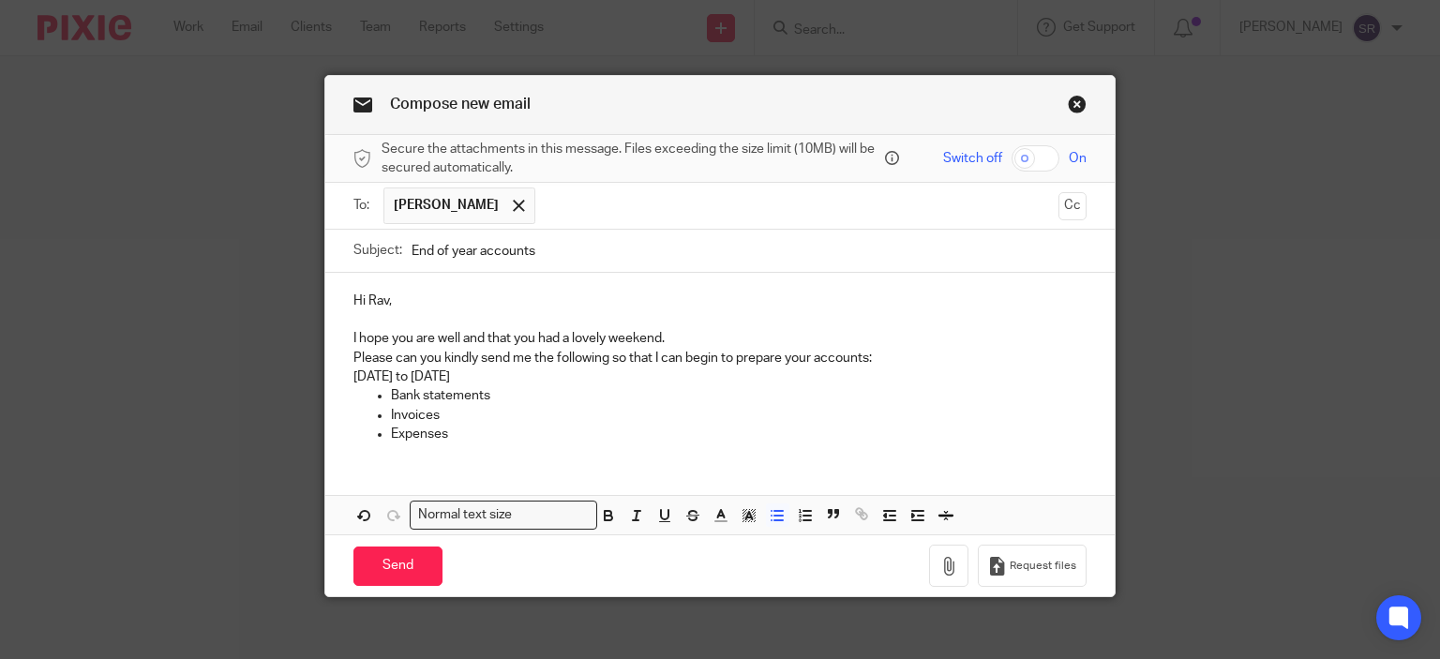
click at [659, 337] on p "I hope you are well and that you had a lovely weekend." at bounding box center [720, 338] width 734 height 19
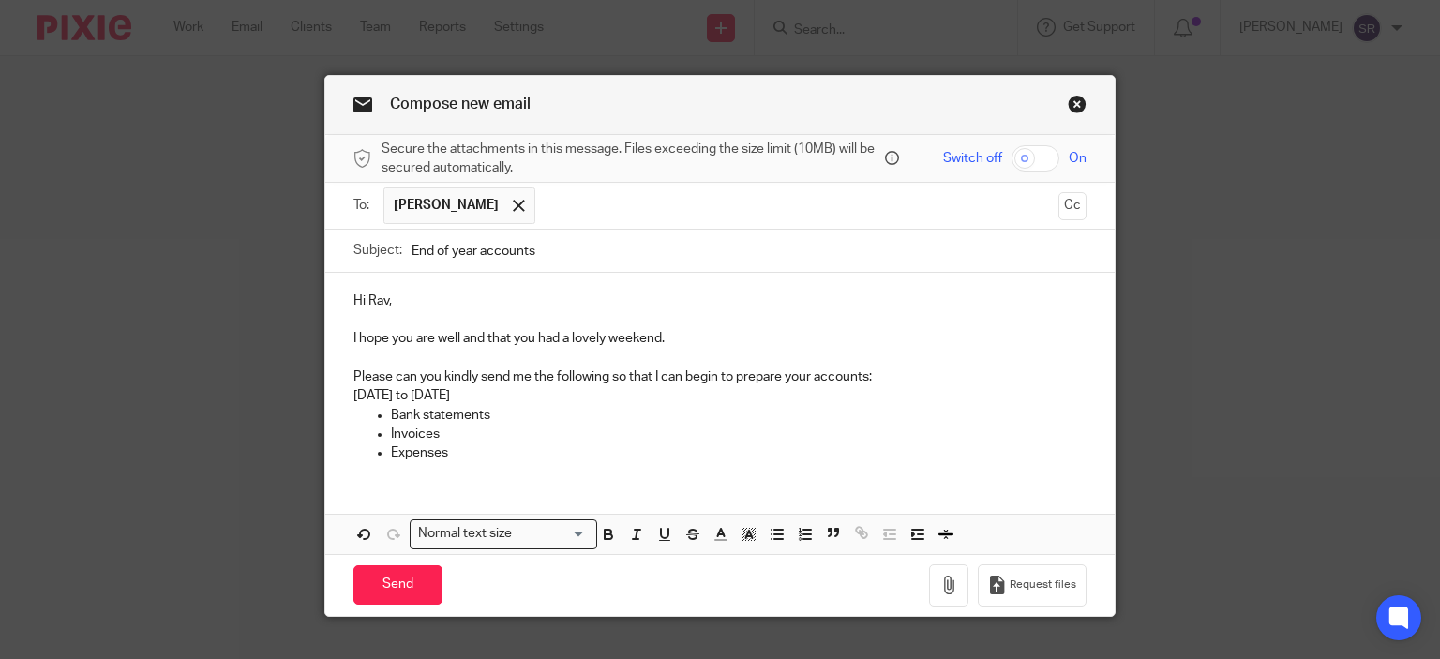
click at [356, 390] on p "[DATE] to [DATE]" at bounding box center [720, 395] width 734 height 19
click at [379, 393] on p "[DATE] to [DATE]" at bounding box center [720, 395] width 734 height 19
click at [429, 390] on p "[DATE] to [DATE]" at bounding box center [720, 395] width 734 height 19
click at [445, 389] on p "[DATE] to [DATE]" at bounding box center [720, 395] width 734 height 19
click at [491, 459] on p "Expenses" at bounding box center [739, 452] width 696 height 19
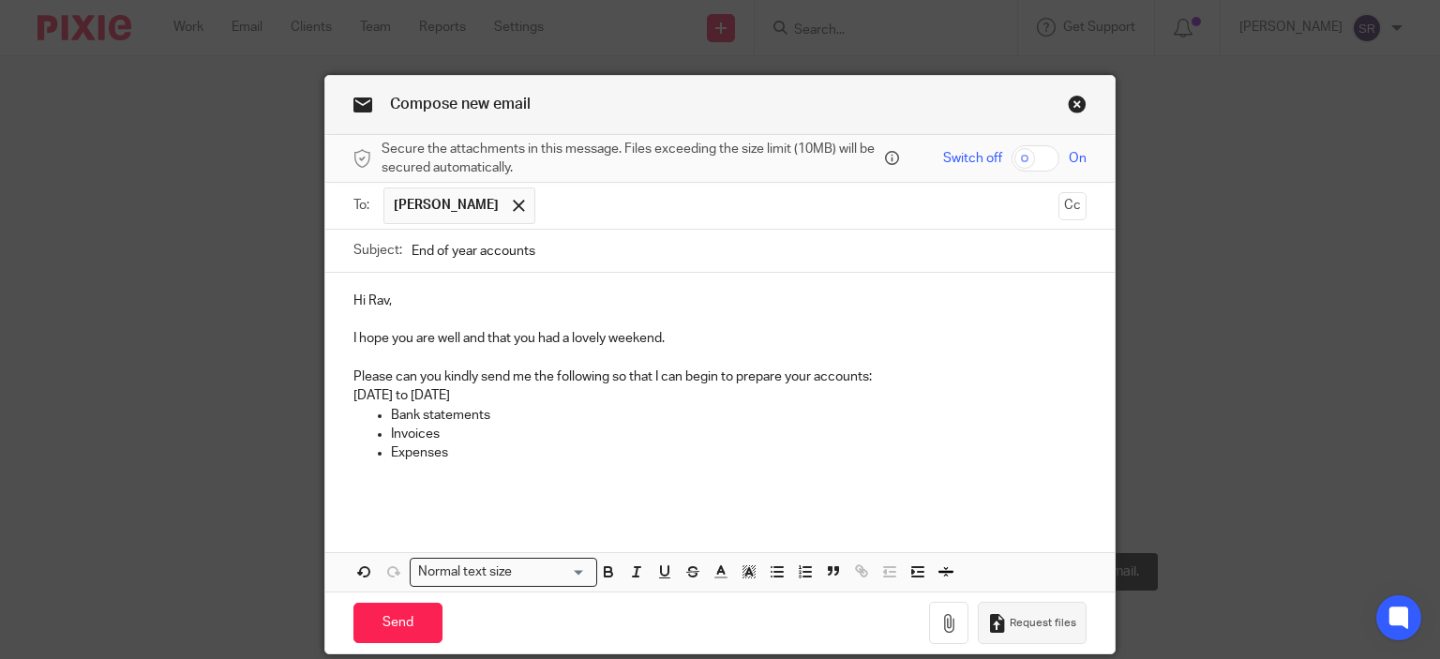
click at [1037, 603] on button "Request files" at bounding box center [1032, 623] width 109 height 42
click at [605, 368] on p "Please can you kindly send me the following so that I can begin to prepare your…" at bounding box center [720, 376] width 734 height 19
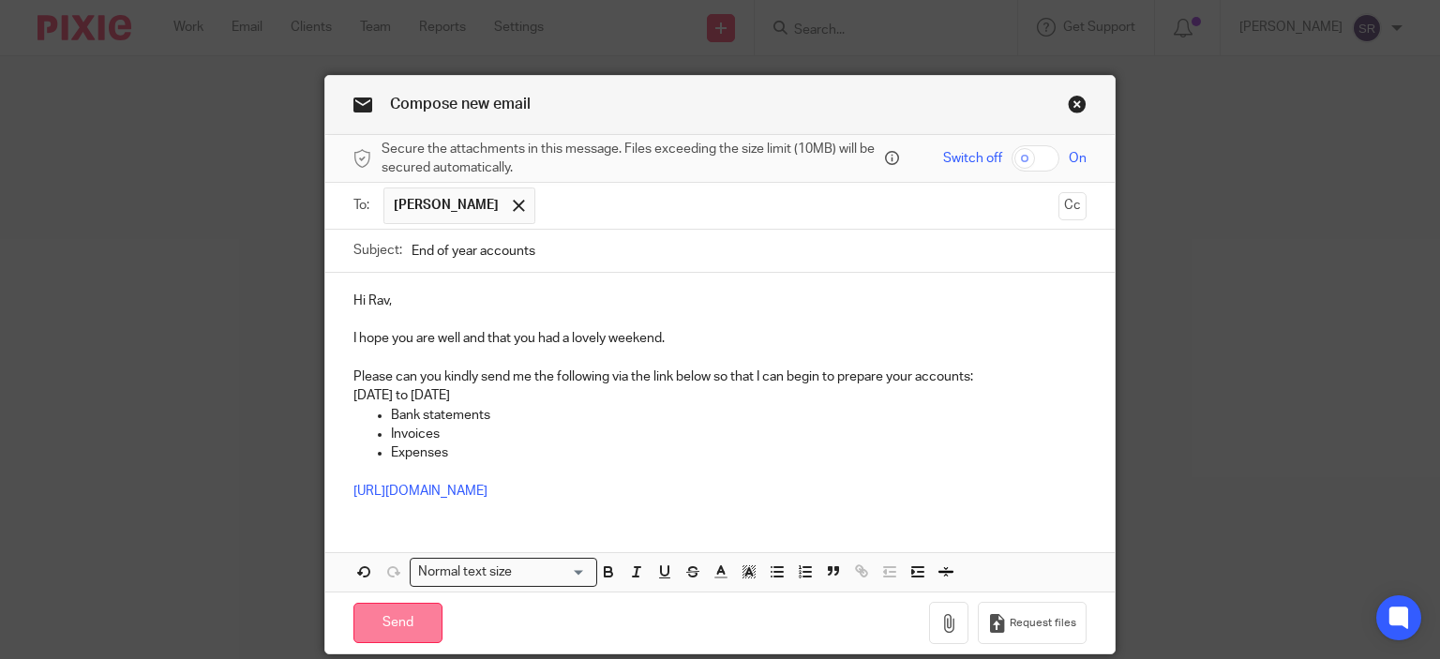
click at [382, 617] on input "Send" at bounding box center [397, 623] width 89 height 40
